Goal: Task Accomplishment & Management: Manage account settings

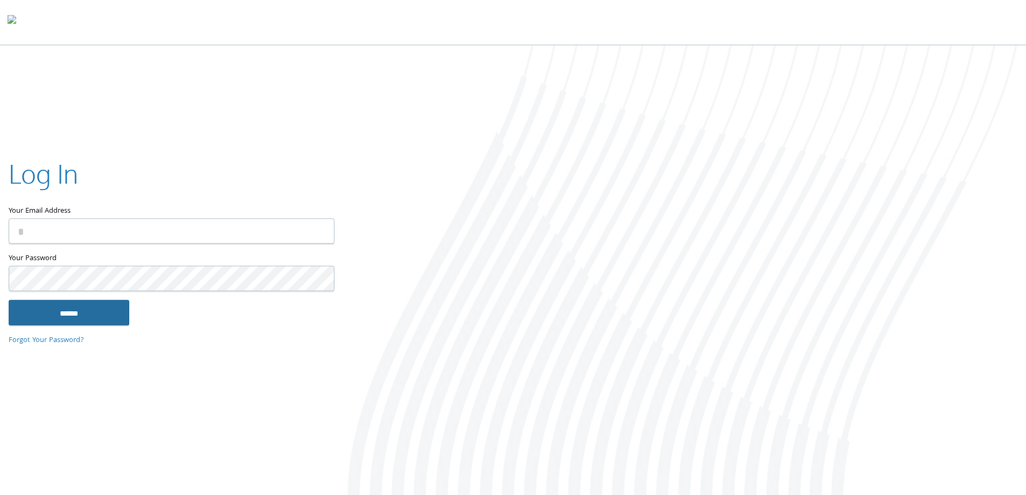
type input "**********"
click at [77, 318] on input "******" at bounding box center [69, 312] width 121 height 26
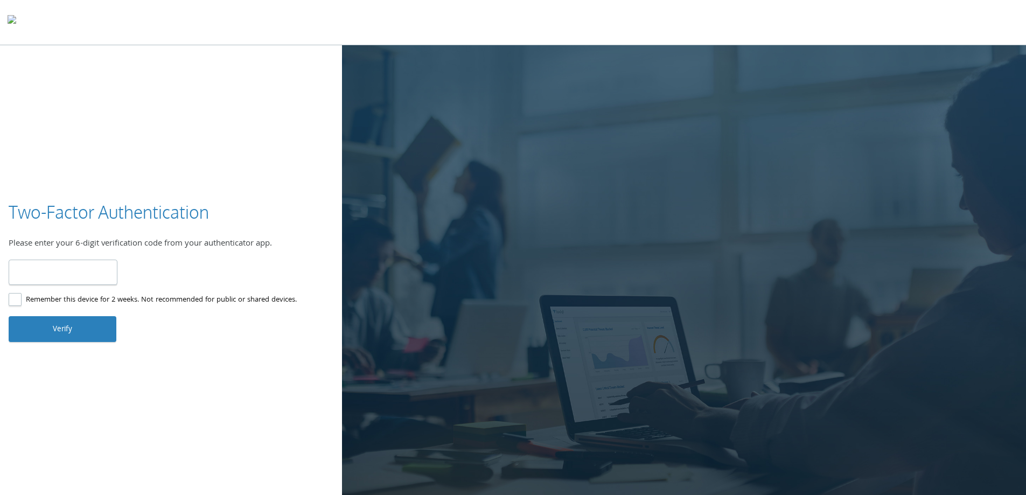
type input "******"
